Goal: Task Accomplishment & Management: Complete application form

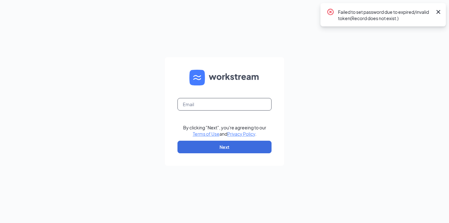
click at [245, 106] on input "text" at bounding box center [225, 104] width 94 height 13
type input "[EMAIL_ADDRESS][DOMAIN_NAME]"
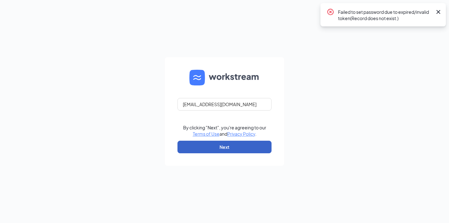
click at [245, 146] on button "Next" at bounding box center [225, 147] width 94 height 13
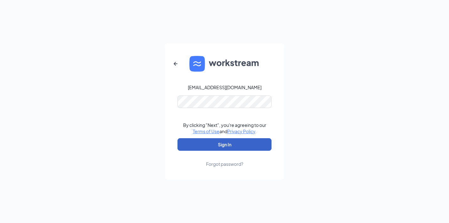
click at [245, 145] on button "Sign In" at bounding box center [225, 144] width 94 height 13
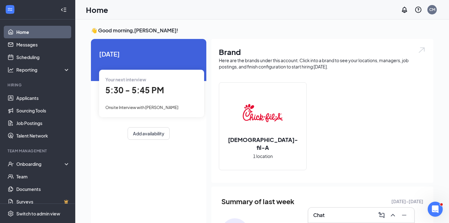
click at [350, 208] on div "Chat" at bounding box center [361, 214] width 106 height 15
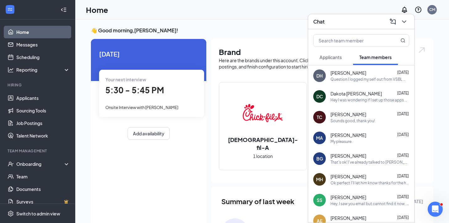
click at [376, 103] on div "DC Dakota Crorey Aug 25 Hey I was wondering if I set up those apps on my first …" at bounding box center [361, 96] width 106 height 21
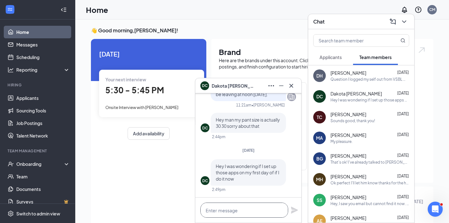
click at [247, 210] on textarea at bounding box center [244, 209] width 88 height 15
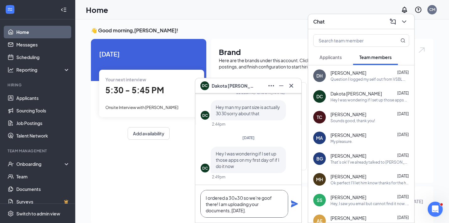
click at [231, 210] on textarea "I ordered a 30x30 so we're goof there! I am uploading your documents, today." at bounding box center [244, 204] width 88 height 28
click at [245, 210] on textarea "I ordered a 30x30 so we're goof there! I am uploading your documents today." at bounding box center [244, 204] width 88 height 28
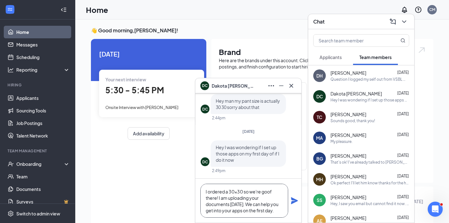
type textarea "I ordered a 30x30 so we're goof there! I am uploading your documents today. We …"
click at [294, 200] on icon "Plane" at bounding box center [294, 200] width 7 height 7
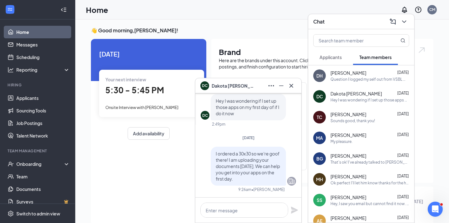
click at [295, 86] on icon "Cross" at bounding box center [292, 86] width 8 height 8
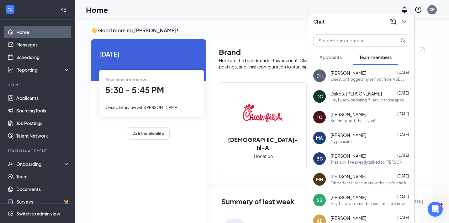
click at [361, 19] on div "Chat" at bounding box center [361, 22] width 96 height 10
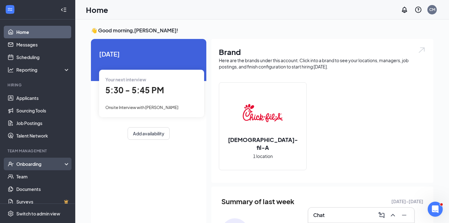
click at [50, 163] on div "Onboarding" at bounding box center [40, 164] width 48 height 6
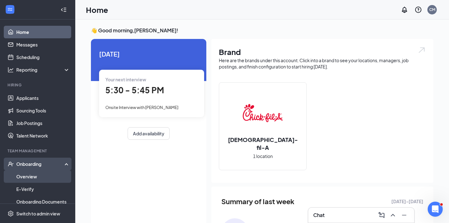
click at [53, 174] on link "Overview" at bounding box center [43, 176] width 54 height 13
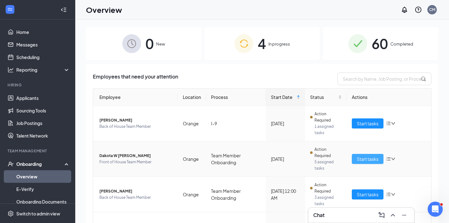
click at [367, 157] on span "Start tasks" at bounding box center [368, 158] width 22 height 7
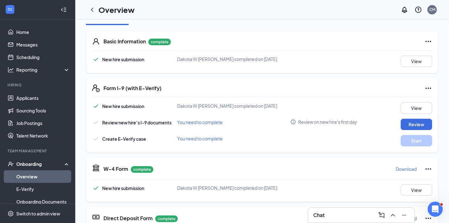
scroll to position [93, 0]
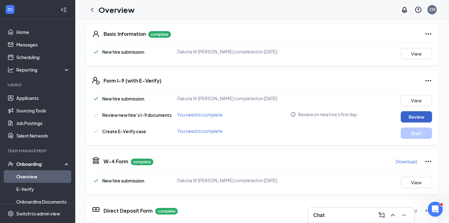
click at [417, 117] on button "Review" at bounding box center [416, 116] width 31 height 11
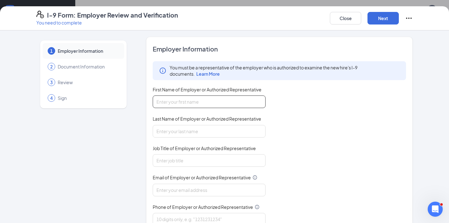
click at [245, 103] on input "First Name of Employer or Authorized Representative" at bounding box center [209, 101] width 113 height 13
type input "Clinton"
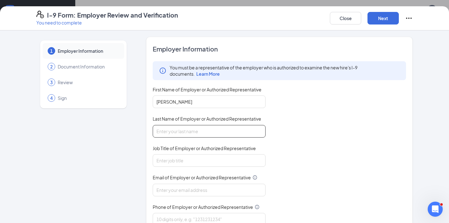
click at [203, 130] on input "Last Name of Employer or Authorized Representative" at bounding box center [209, 131] width 113 height 13
type input "Miller"
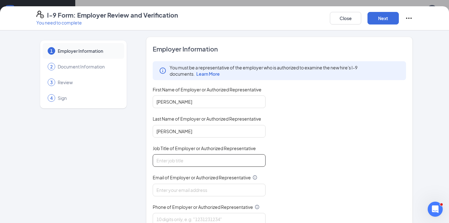
click at [206, 161] on input "Job Title of Employer or Authorized Representative" at bounding box center [209, 160] width 113 height 13
type input "HR"
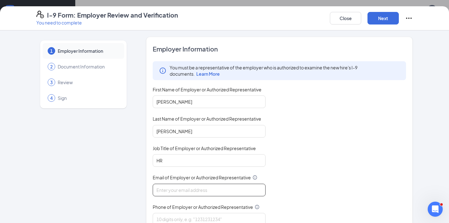
click at [207, 188] on input "Email of Employer or Authorized Representative" at bounding box center [209, 189] width 113 height 13
type input "cj@cfaorangetx.com"
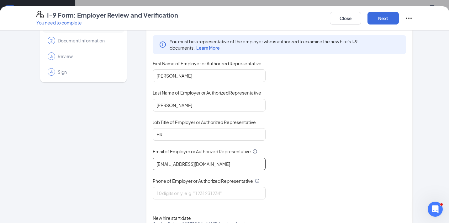
scroll to position [31, 0]
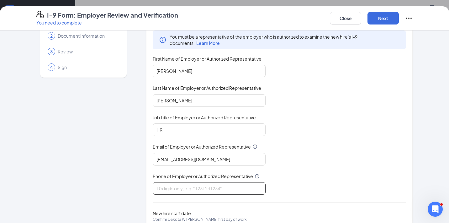
click at [213, 185] on input "Phone of Employer or Authorized Representative" at bounding box center [209, 188] width 113 height 13
type input "6203660011"
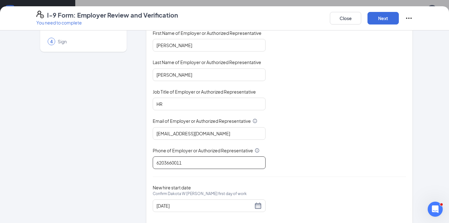
scroll to position [66, 0]
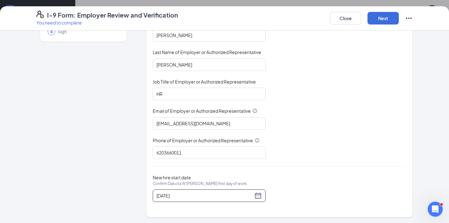
click at [259, 191] on div "08/26/2025" at bounding box center [209, 195] width 113 height 13
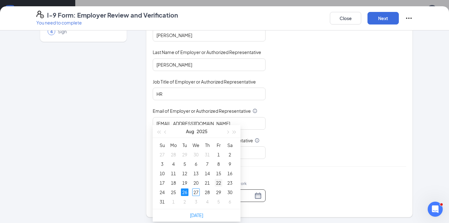
scroll to position [78, 0]
type input "09/02/2025"
click at [186, 202] on div "2" at bounding box center [185, 201] width 8 height 8
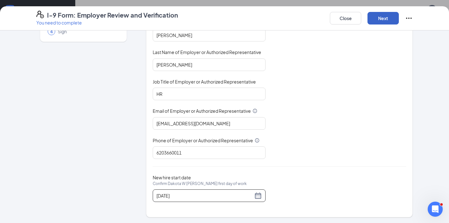
click at [392, 17] on button "Next" at bounding box center [383, 18] width 31 height 13
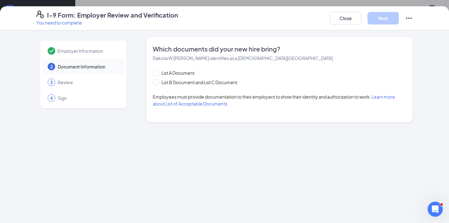
scroll to position [0, 0]
click at [223, 83] on span "List B Document and List C Document" at bounding box center [199, 82] width 81 height 7
click at [157, 83] on input "List B Document and List C Document" at bounding box center [155, 81] width 4 height 4
radio input "true"
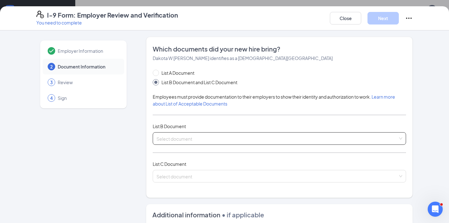
click at [237, 138] on input "search" at bounding box center [278, 136] width 242 height 9
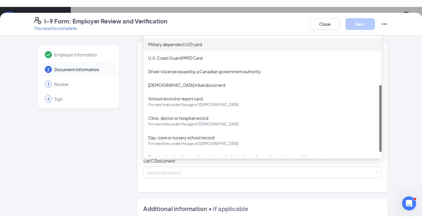
scroll to position [88, 0]
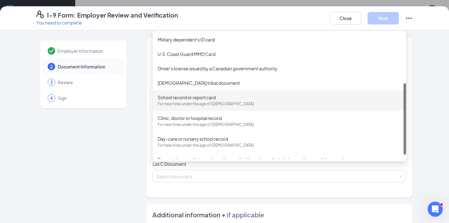
click at [239, 101] on span "For new hires under the age of 18" at bounding box center [279, 104] width 243 height 6
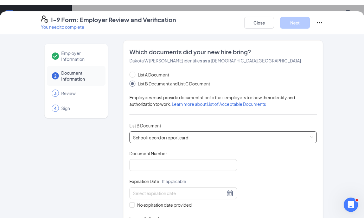
scroll to position [85, 0]
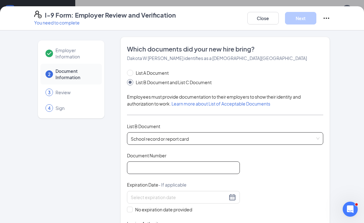
click at [173, 165] on input "Document Number" at bounding box center [183, 167] width 113 height 13
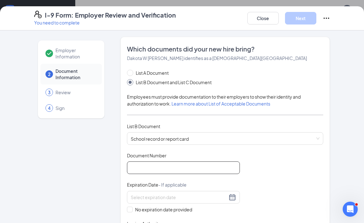
paste input "200630"
type input "200630"
click at [261, 162] on div "Document Title School record or report card Document Number 200630 Expiration D…" at bounding box center [225, 197] width 197 height 90
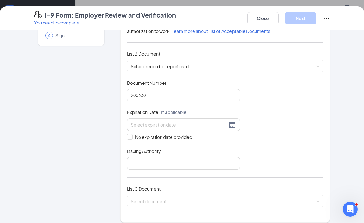
scroll to position [73, 0]
click at [157, 137] on span "No expiration date provided" at bounding box center [164, 136] width 62 height 7
click at [131, 137] on input "No expiration date provided" at bounding box center [129, 135] width 4 height 4
checkbox input "true"
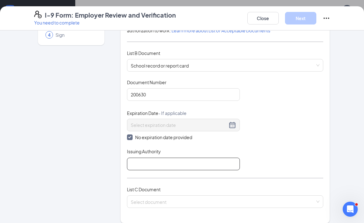
click at [177, 161] on input "Issuing Authority" at bounding box center [183, 163] width 113 height 13
type input "K12 Online School"
click at [282, 136] on div "Document Title School record or report card Document Number 200630 Expiration D…" at bounding box center [225, 124] width 197 height 91
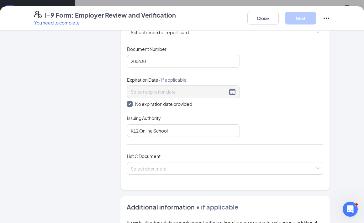
scroll to position [136, 0]
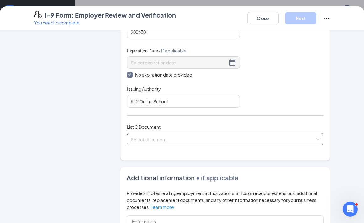
click at [263, 139] on input "search" at bounding box center [223, 137] width 185 height 9
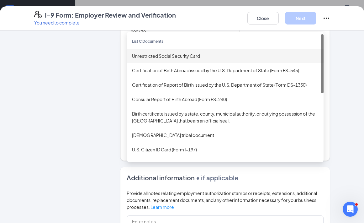
click at [243, 52] on div "Unrestricted Social Security Card" at bounding box center [225, 55] width 187 height 7
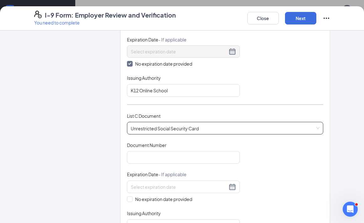
scroll to position [147, 0]
click at [202, 157] on input "Document Number" at bounding box center [183, 157] width 113 height 13
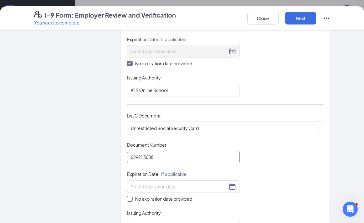
type input "629213688"
click at [132, 196] on span at bounding box center [130, 199] width 6 height 6
click at [131, 196] on input "No expiration date provided" at bounding box center [129, 198] width 4 height 4
checkbox input "true"
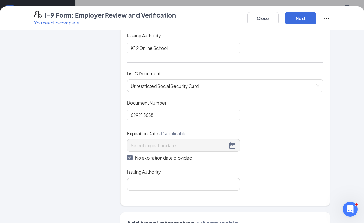
scroll to position [204, 0]
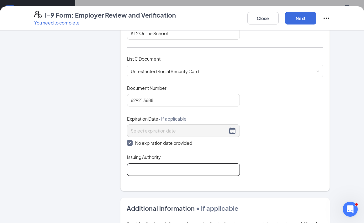
click at [154, 167] on input "Issuing Authority" at bounding box center [183, 169] width 113 height 13
type input "Social Security Administration"
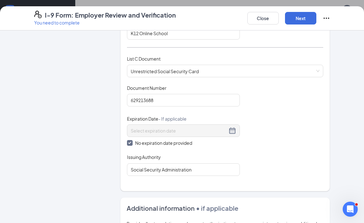
click at [279, 167] on div "Document Title Unrestricted Social Security Card Document Number 629213688 Expi…" at bounding box center [225, 130] width 197 height 91
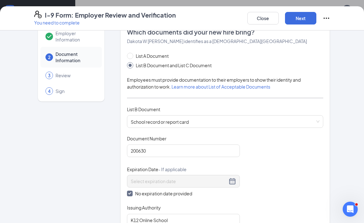
scroll to position [0, 0]
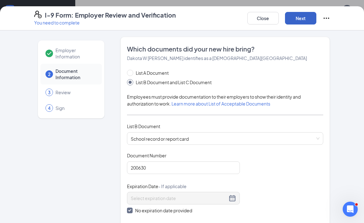
click at [298, 14] on button "Next" at bounding box center [300, 18] width 31 height 13
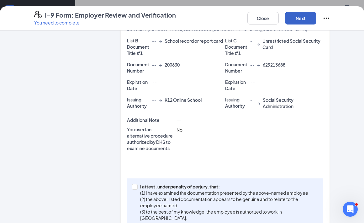
scroll to position [186, 0]
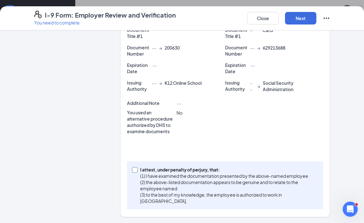
click at [135, 167] on input "I attest, under penalty of perjury, that: (1) I have examined the documentation…" at bounding box center [134, 169] width 4 height 4
checkbox input "true"
click at [307, 15] on button "Next" at bounding box center [300, 18] width 31 height 13
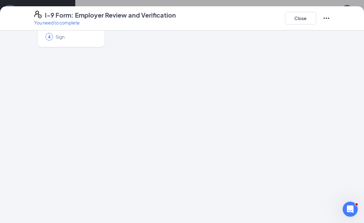
scroll to position [0, 0]
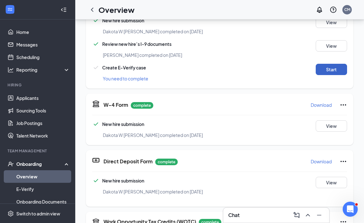
click at [331, 68] on button "Start" at bounding box center [331, 69] width 31 height 11
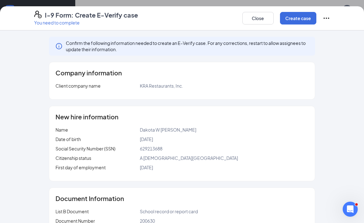
scroll to position [78, 0]
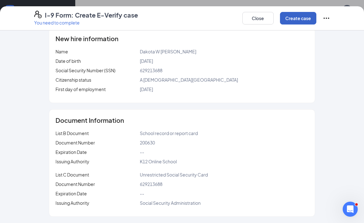
click at [297, 17] on button "Create case" at bounding box center [298, 18] width 36 height 13
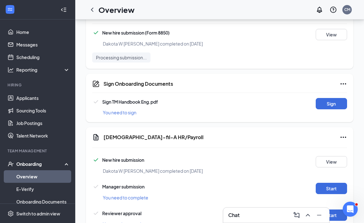
scroll to position [294, 0]
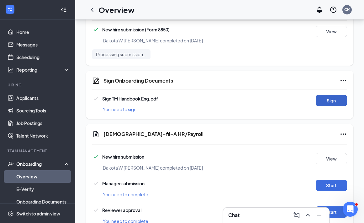
click at [340, 101] on button "Sign" at bounding box center [331, 100] width 31 height 11
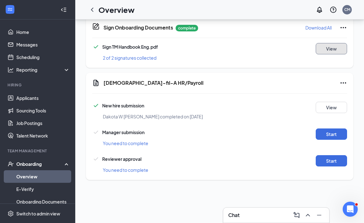
scroll to position [365, 0]
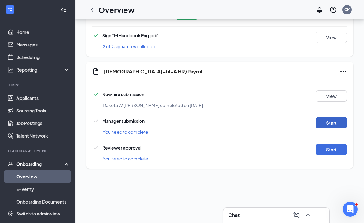
click at [324, 123] on button "Start" at bounding box center [331, 122] width 31 height 11
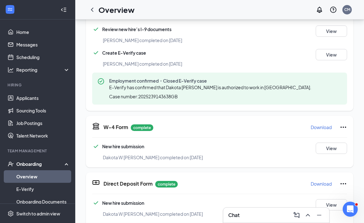
scroll to position [376, 0]
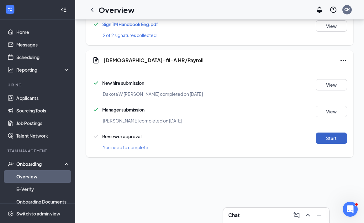
click at [330, 139] on button "Start" at bounding box center [331, 137] width 31 height 11
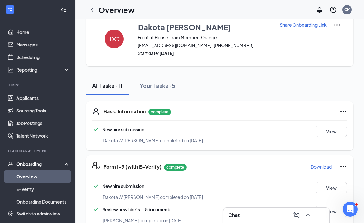
scroll to position [0, 0]
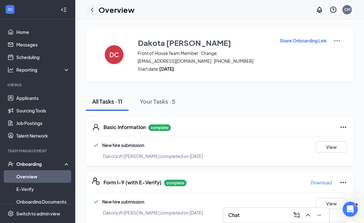
click at [94, 9] on icon "ChevronLeft" at bounding box center [92, 10] width 8 height 8
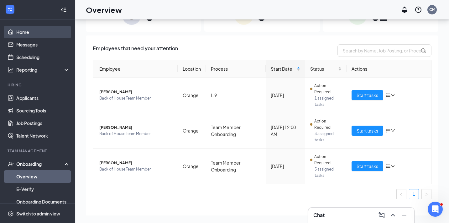
click at [51, 31] on link "Home" at bounding box center [43, 32] width 54 height 13
